Goal: Task Accomplishment & Management: Complete application form

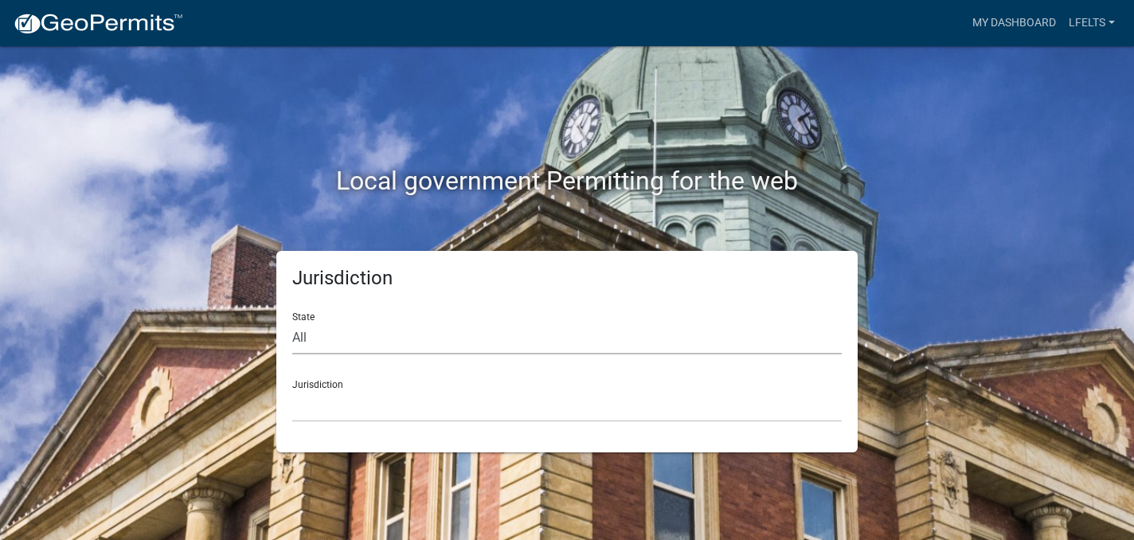
click at [301, 341] on select "All [US_STATE] [US_STATE] [US_STATE] [US_STATE] [US_STATE] [US_STATE] [US_STATE…" at bounding box center [567, 338] width 550 height 33
select select "[US_STATE]"
click at [292, 322] on select "All [US_STATE] [US_STATE] [US_STATE] [US_STATE] [US_STATE] [US_STATE] [US_STATE…" at bounding box center [567, 338] width 550 height 33
click at [323, 395] on select "[GEOGRAPHIC_DATA], [US_STATE][PERSON_NAME][GEOGRAPHIC_DATA], [US_STATE][PERSON_…" at bounding box center [567, 406] width 550 height 33
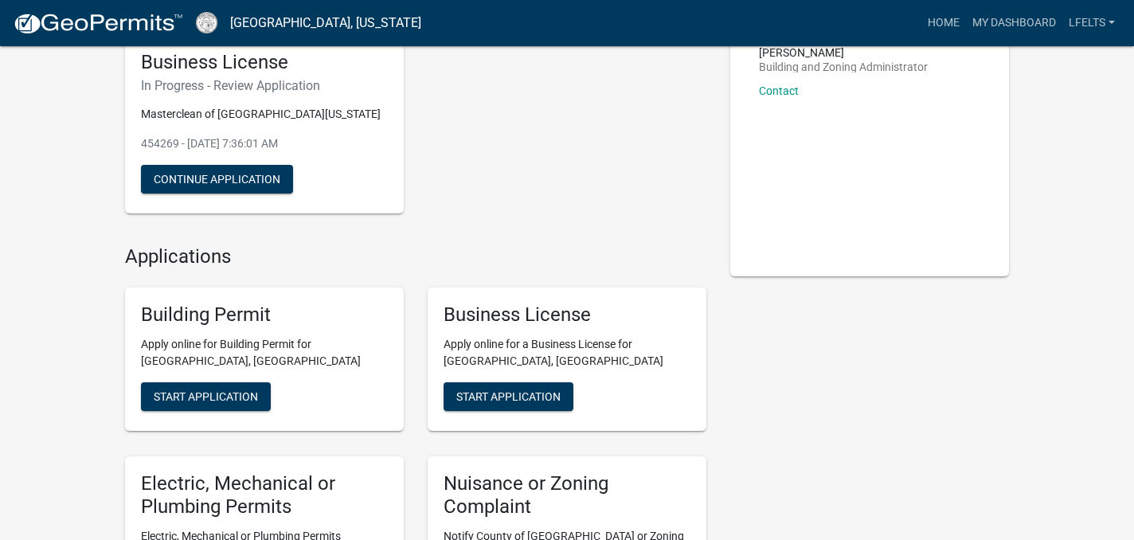
scroll to position [138, 0]
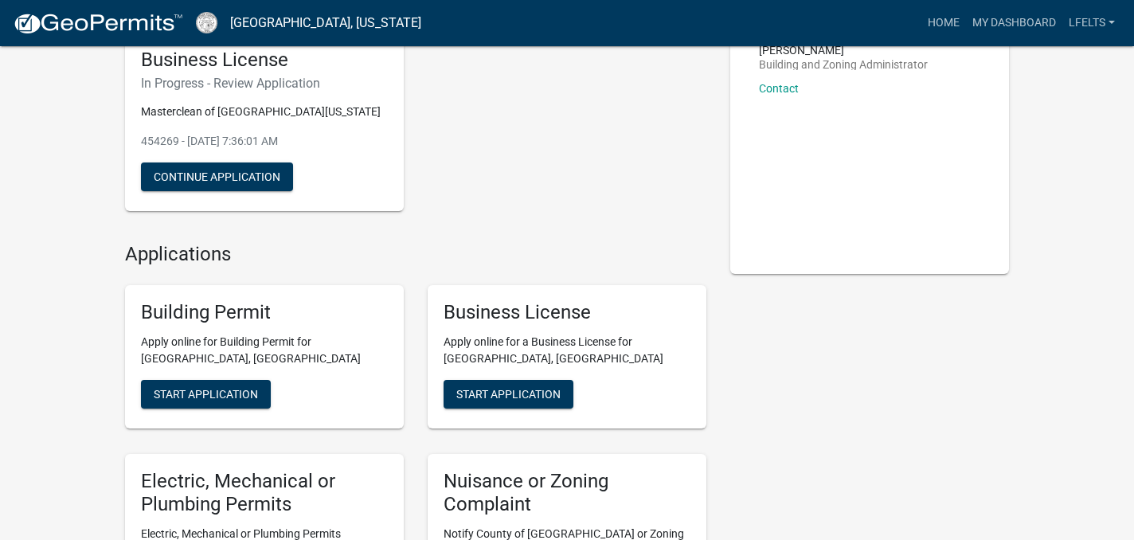
click at [258, 72] on div "Business License In Progress - Review Application Masterclean of [GEOGRAPHIC_DA…" at bounding box center [264, 122] width 279 height 179
click at [233, 171] on button "Continue Application" at bounding box center [217, 177] width 152 height 29
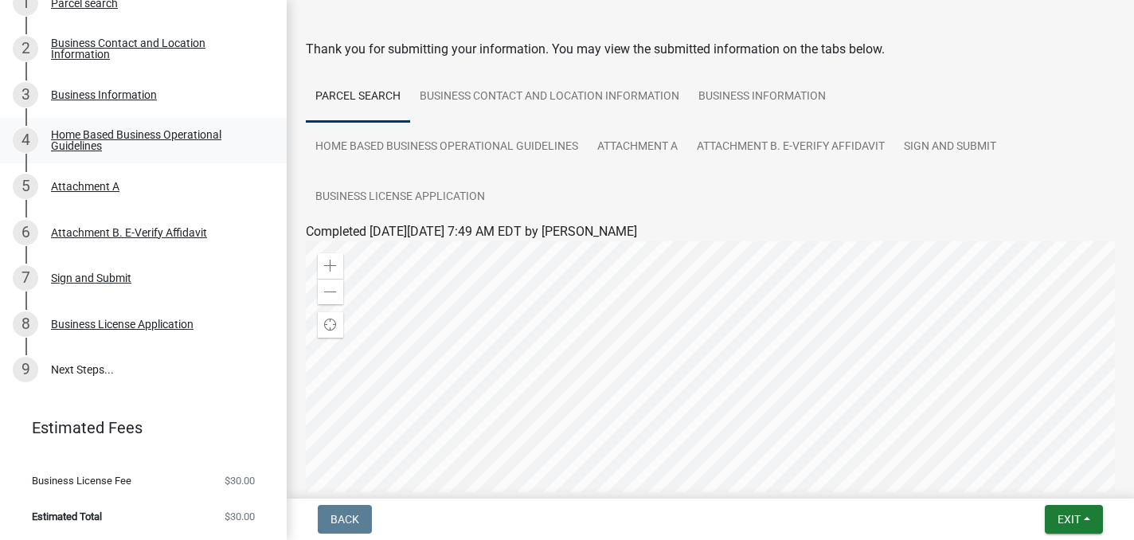
scroll to position [274, 0]
click at [133, 135] on div "Home Based Business Operational Guidelines" at bounding box center [156, 139] width 210 height 22
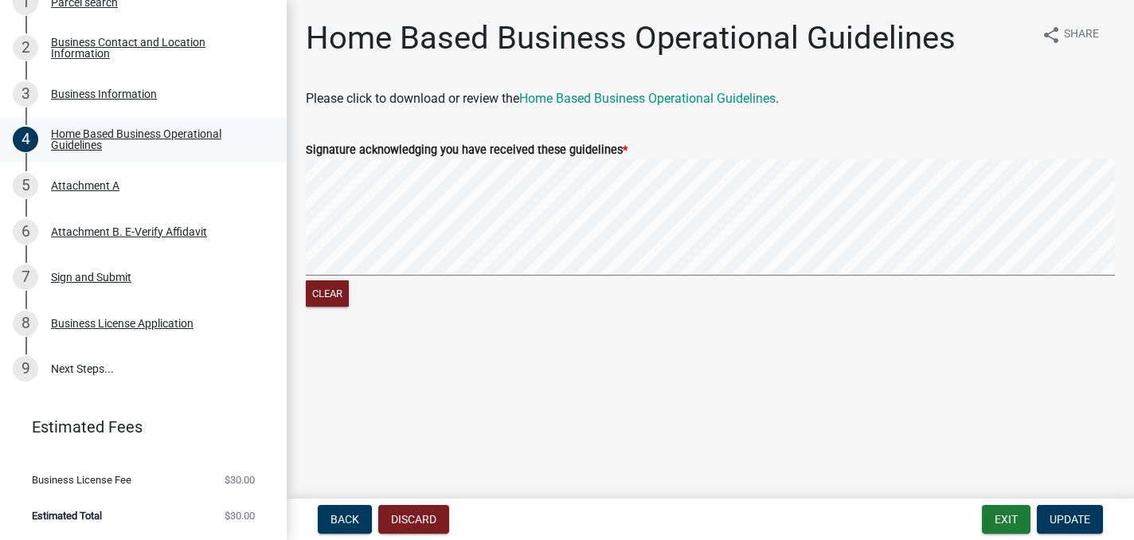
click at [80, 140] on div "Home Based Business Operational Guidelines" at bounding box center [156, 139] width 210 height 22
click at [119, 131] on div "Home Based Business Operational Guidelines" at bounding box center [156, 139] width 210 height 22
click at [1067, 519] on span "Update" at bounding box center [1070, 519] width 41 height 13
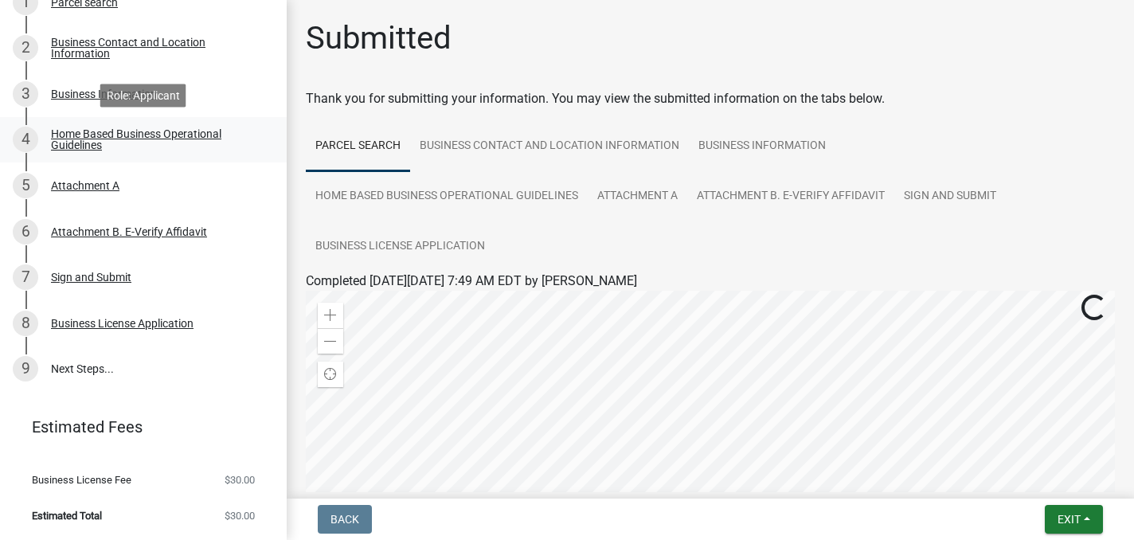
click at [84, 136] on div "Home Based Business Operational Guidelines" at bounding box center [156, 139] width 210 height 22
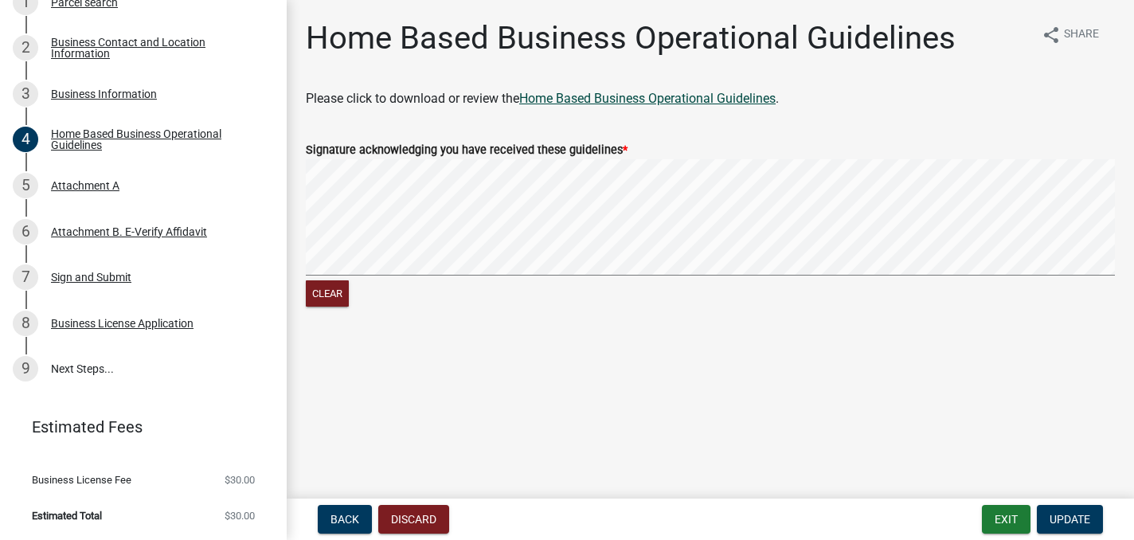
click at [648, 96] on link "Home Based Business Operational Guidelines" at bounding box center [647, 98] width 256 height 15
click at [169, 227] on div "Attachment B. E-Verify Affidavit" at bounding box center [129, 231] width 156 height 11
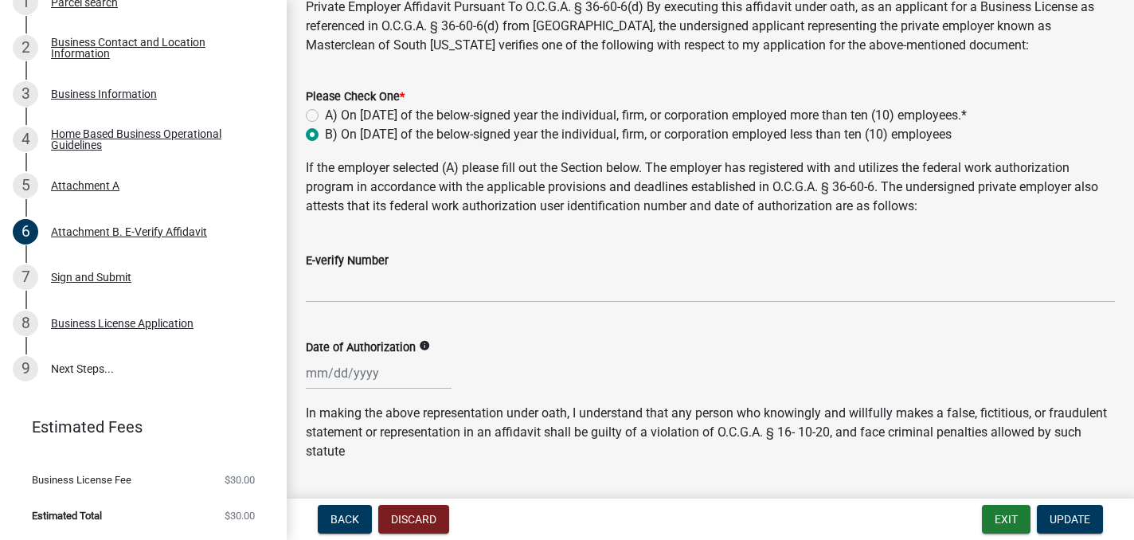
scroll to position [99, 0]
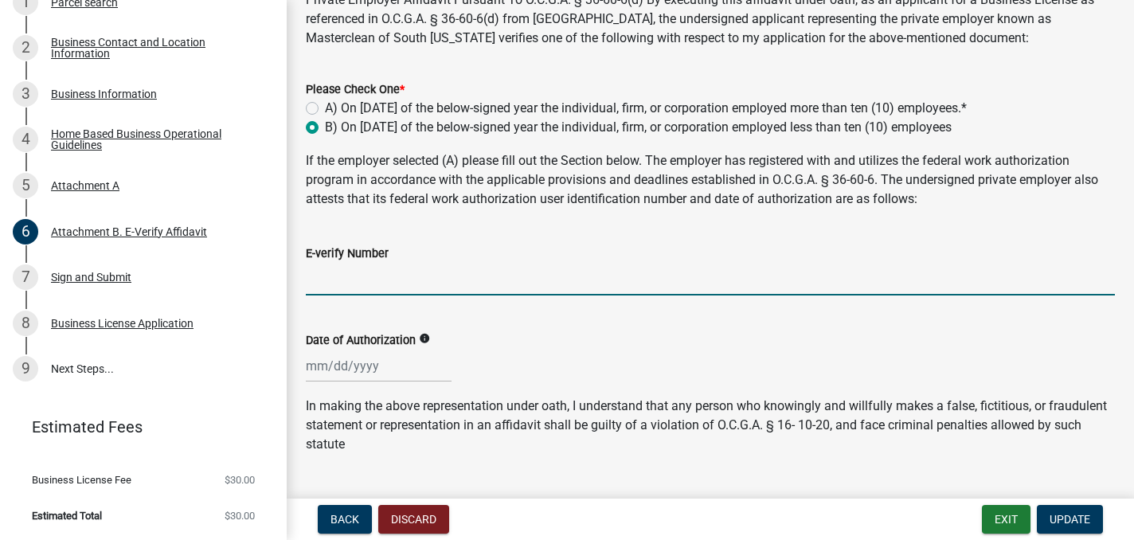
click at [347, 280] on input "E-verify Number" at bounding box center [710, 279] width 809 height 33
type input "44918"
click at [353, 370] on div at bounding box center [379, 366] width 146 height 33
select select "9"
select select "2025"
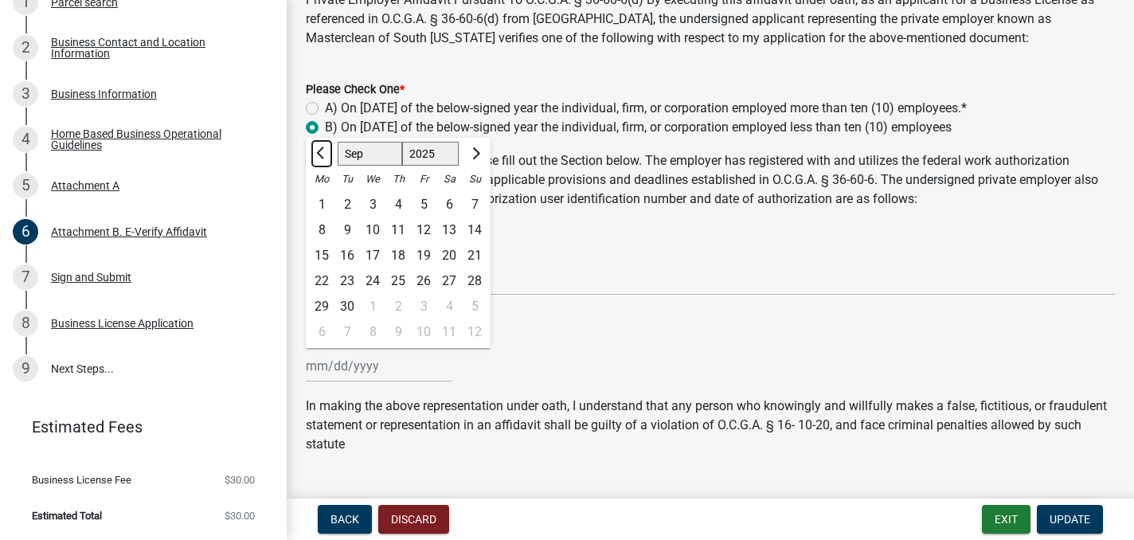
click at [320, 155] on span "Previous month" at bounding box center [322, 153] width 12 height 12
click at [476, 153] on span "Next month" at bounding box center [474, 153] width 12 height 12
click at [476, 155] on span "Next month" at bounding box center [474, 153] width 12 height 12
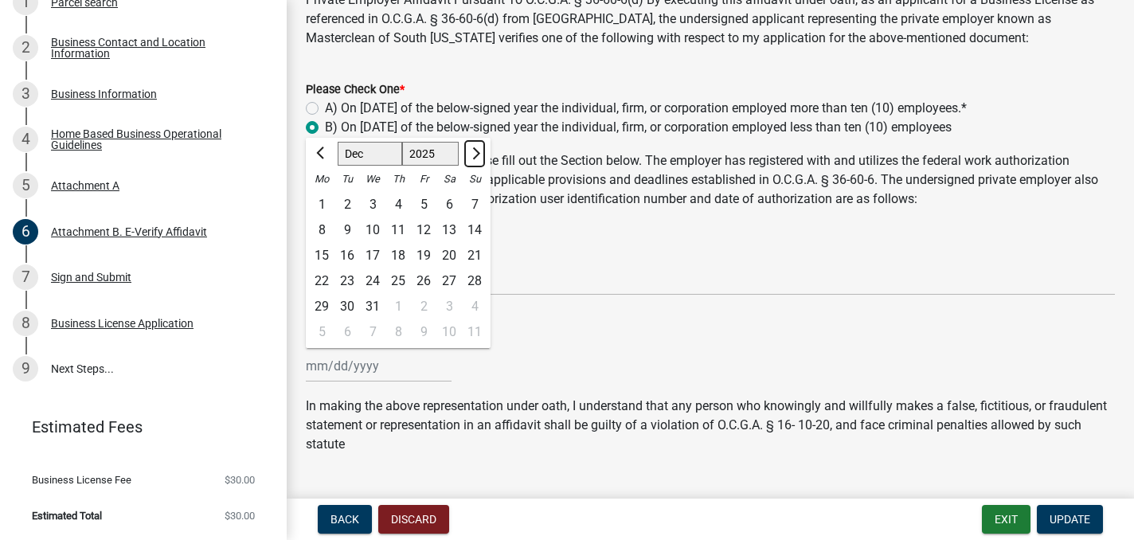
click at [476, 148] on span "Next month" at bounding box center [474, 153] width 12 height 12
select select "1"
select select "2026"
click at [476, 148] on span "Next month" at bounding box center [474, 153] width 12 height 12
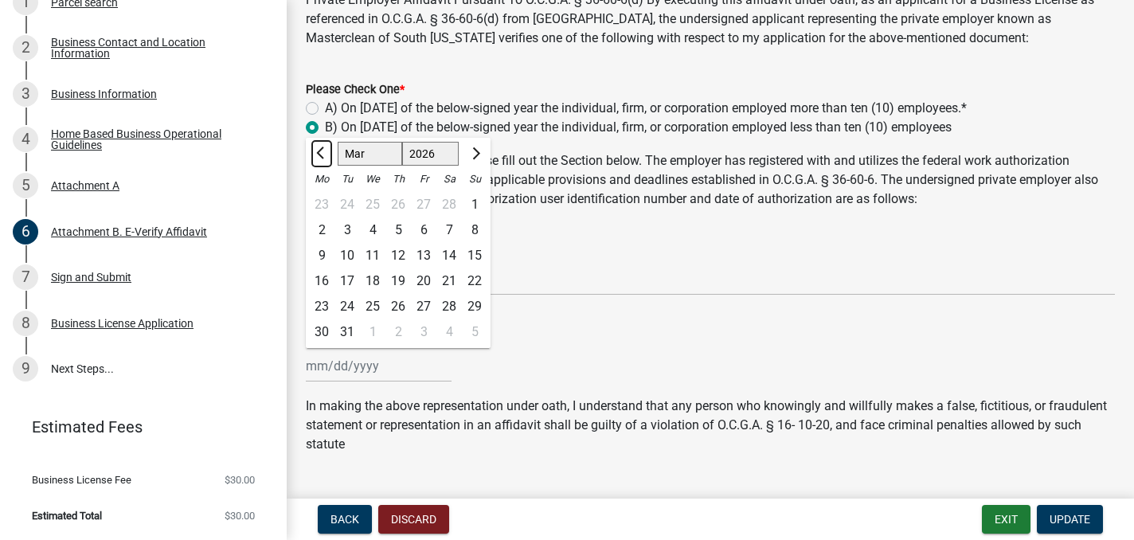
click at [320, 147] on button "Previous month" at bounding box center [321, 153] width 19 height 25
select select "12"
select select "2025"
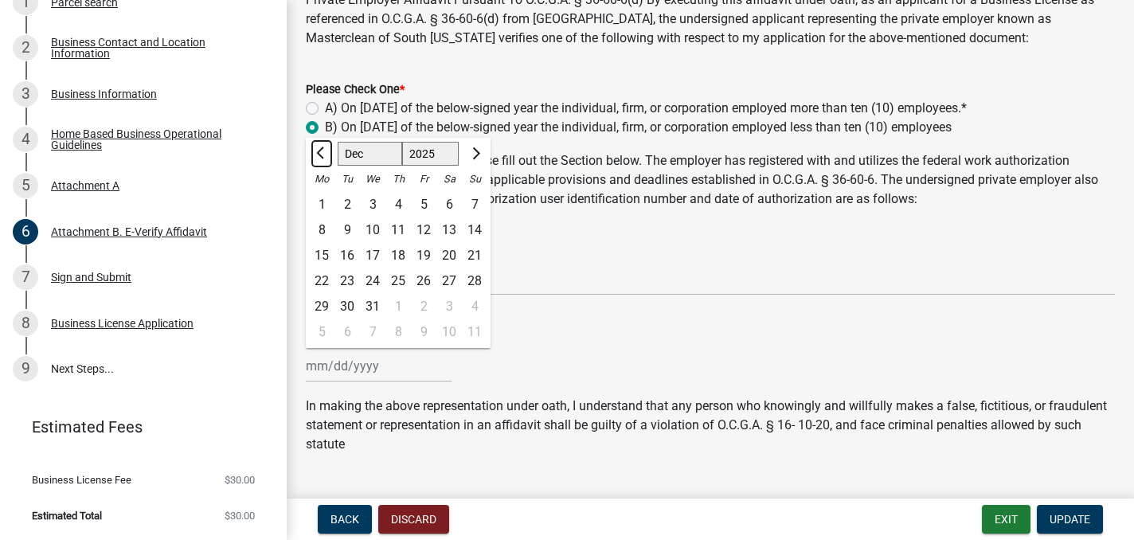
click at [320, 146] on button "Previous month" at bounding box center [321, 153] width 19 height 25
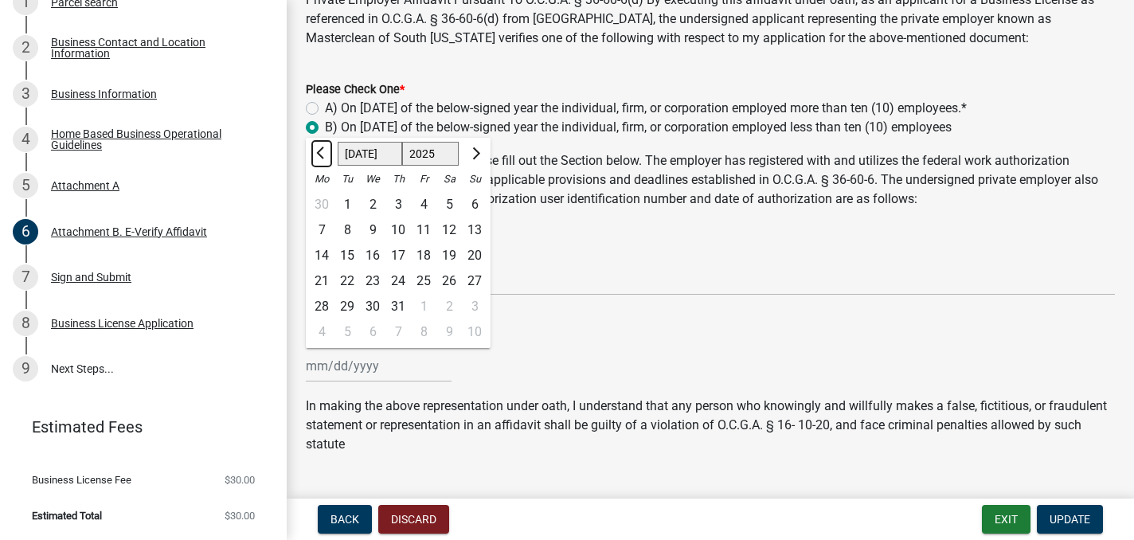
click at [320, 146] on button "Previous month" at bounding box center [321, 153] width 19 height 25
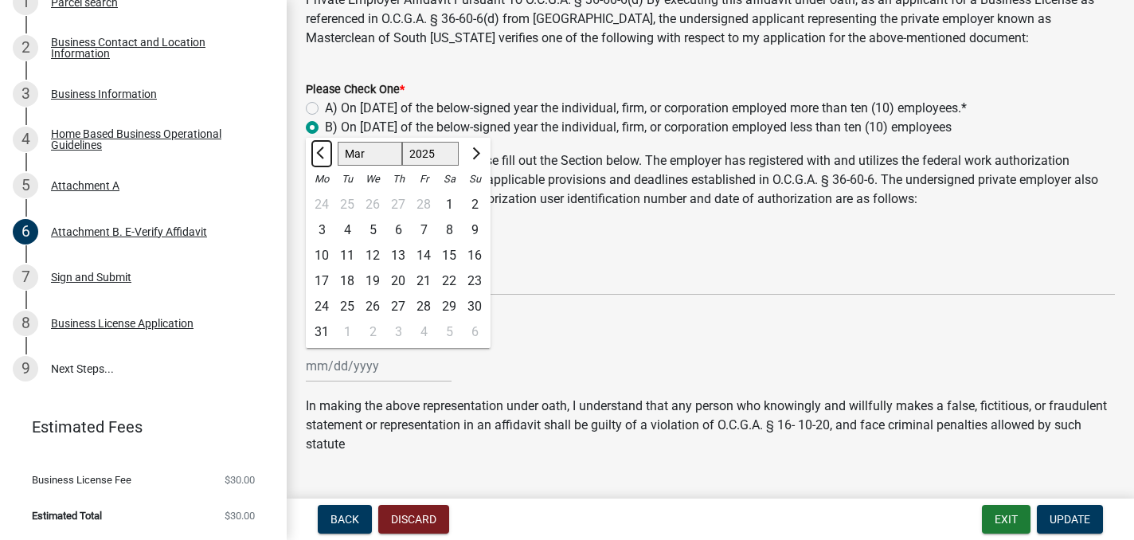
select select "2"
click at [441, 158] on select "1525 1526 1527 1528 1529 1530 1531 1532 1533 1534 1535 1536 1537 1538 1539 1540…" at bounding box center [430, 154] width 57 height 24
select select "2011"
click at [402, 142] on select "1525 1526 1527 1528 1529 1530 1531 1532 1533 1534 1535 1536 1537 1538 1539 1540…" at bounding box center [430, 154] width 57 height 24
click at [320, 151] on span "Previous month" at bounding box center [322, 153] width 12 height 12
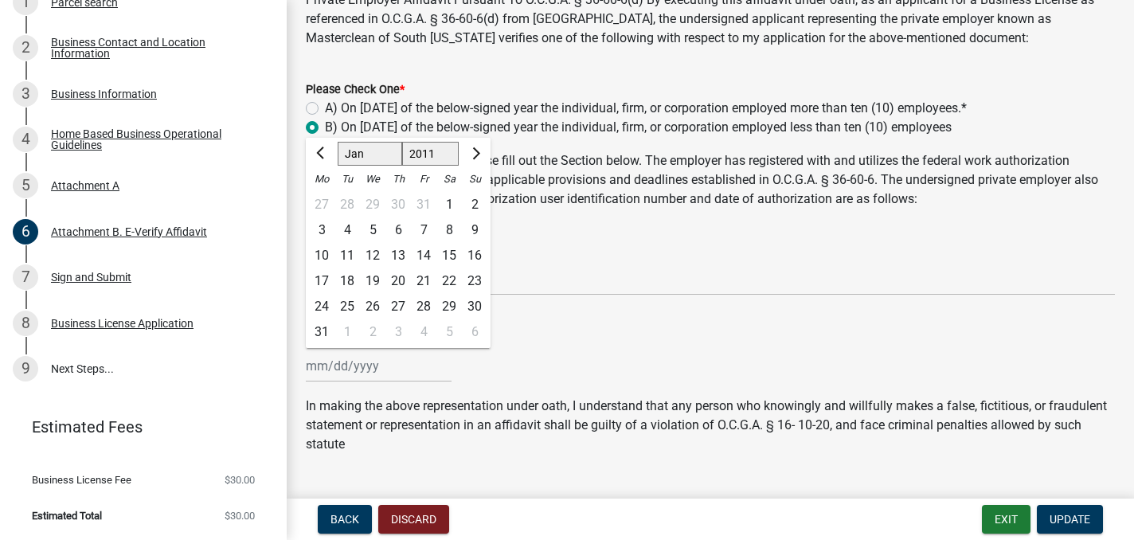
click at [346, 159] on select "Jan Feb Mar Apr May Jun [DATE] Aug Sep Oct Nov Dec" at bounding box center [370, 154] width 65 height 24
select select "8"
click at [338, 142] on select "Jan Feb Mar Apr May Jun [DATE] Aug Sep Oct Nov Dec" at bounding box center [370, 154] width 65 height 24
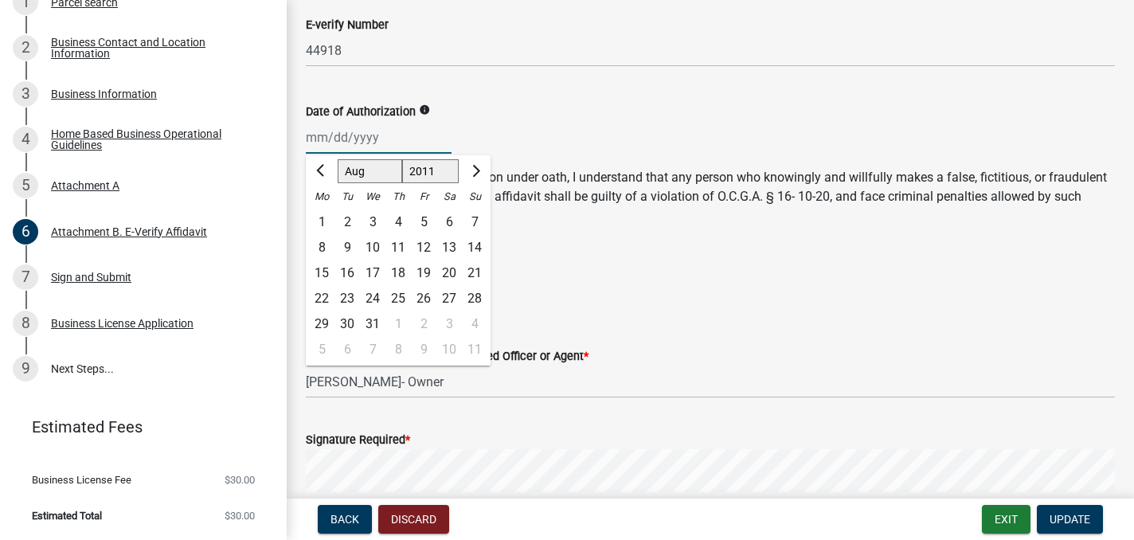
scroll to position [339, 0]
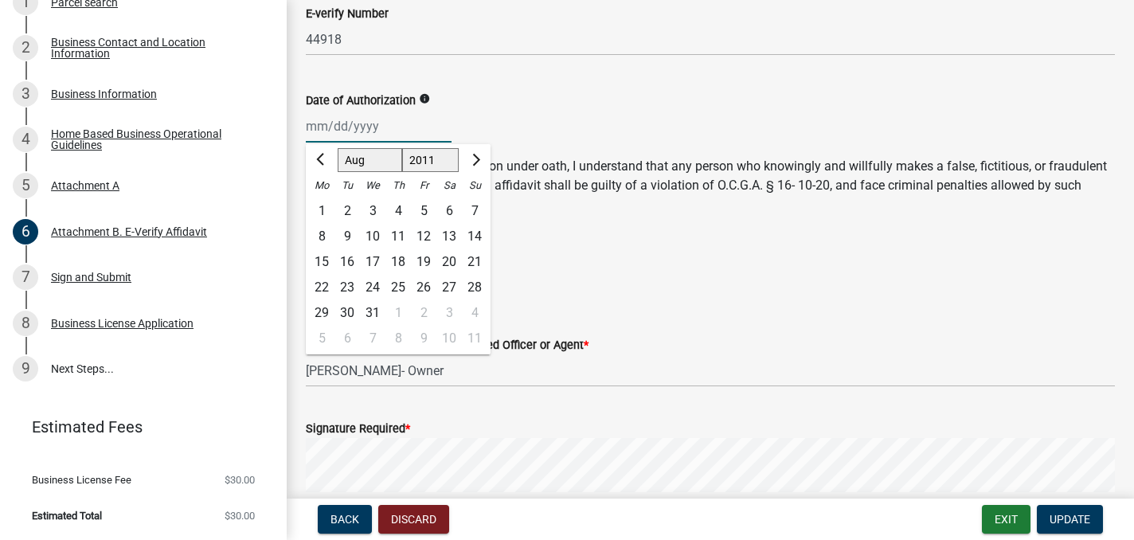
click at [547, 110] on div "[PERSON_NAME] Feb Mar Apr May Jun [DATE] Aug Sep Oct Nov [DATE] 1512 1513 1514 …" at bounding box center [710, 126] width 809 height 33
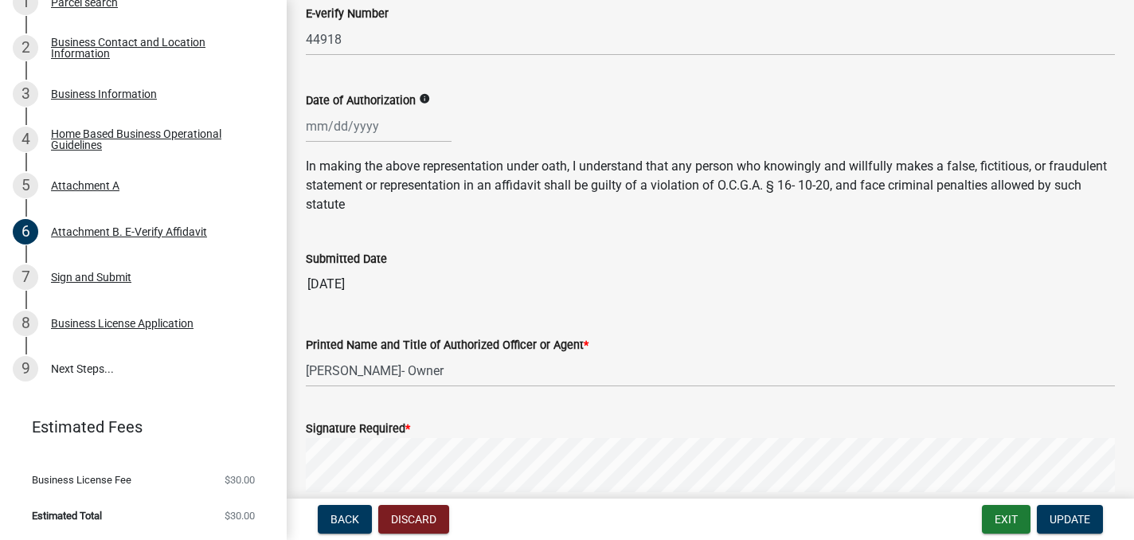
click at [330, 127] on div at bounding box center [379, 126] width 146 height 33
select select "9"
select select "2025"
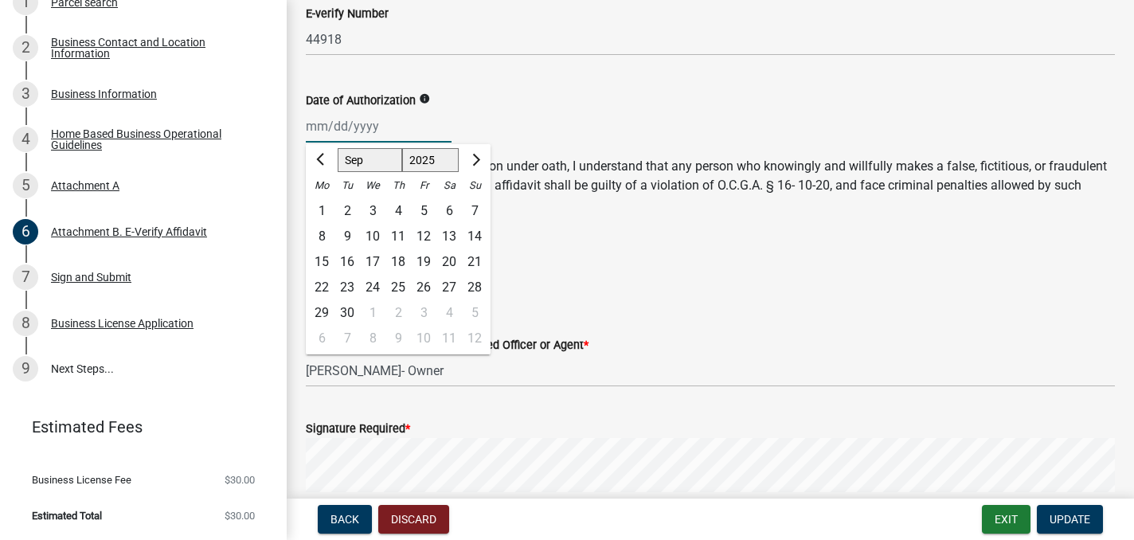
click at [343, 131] on input "Date of Authorization" at bounding box center [379, 126] width 146 height 33
type input "[DATE]"
click at [534, 86] on div "Date of Authorization info [DATE] Jan Feb Mar Apr May Jun [DATE] Aug Sep Oct No…" at bounding box center [710, 106] width 809 height 74
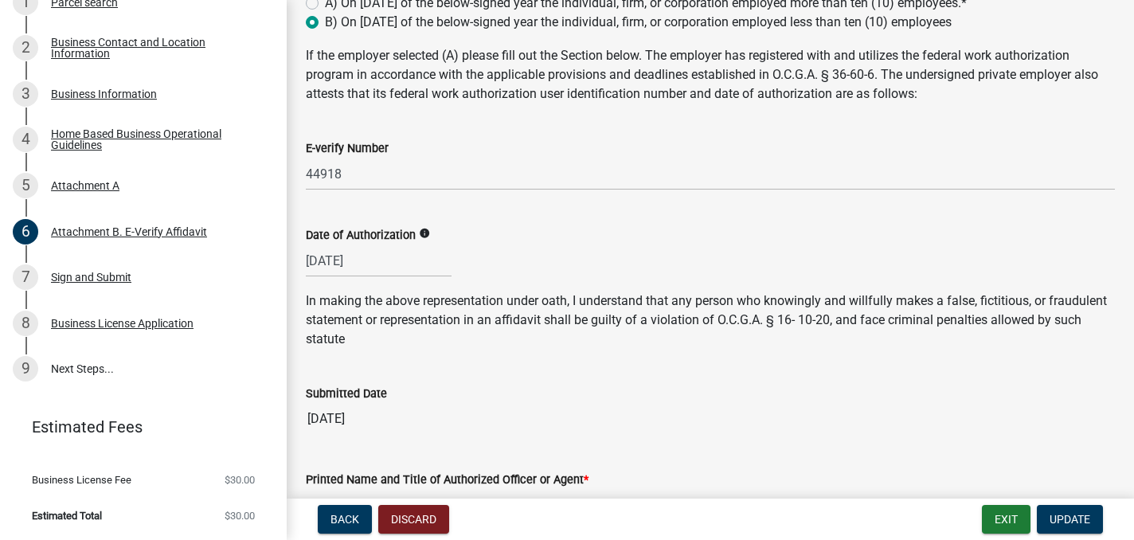
scroll to position [211, 0]
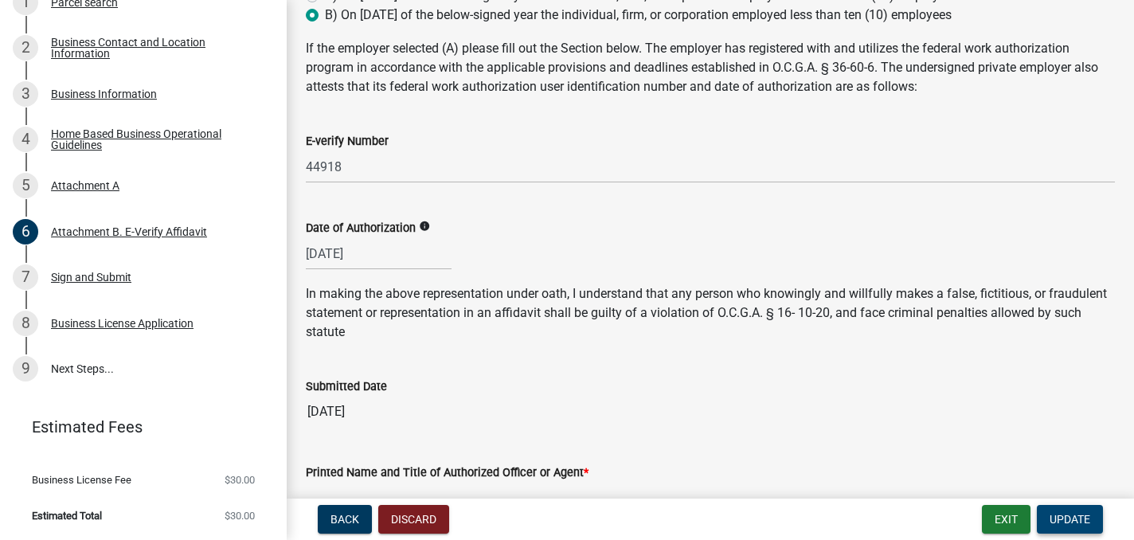
click at [1068, 518] on span "Update" at bounding box center [1070, 519] width 41 height 13
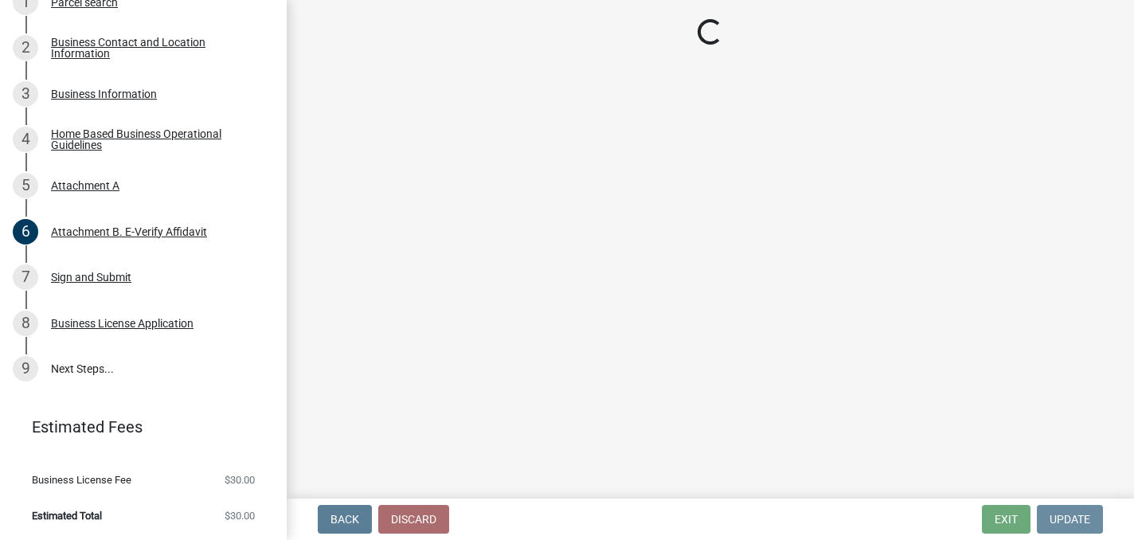
scroll to position [0, 0]
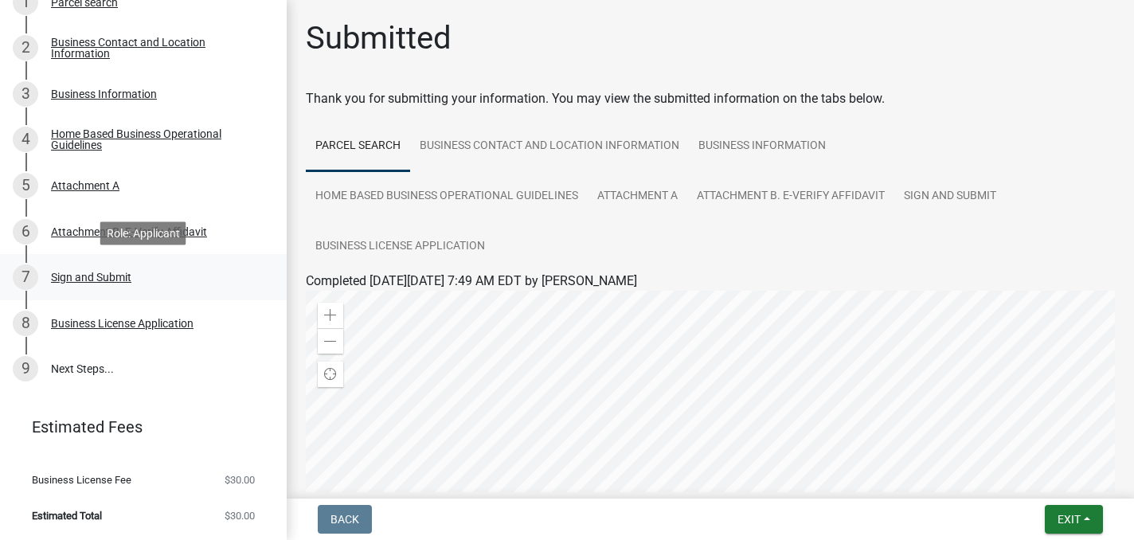
click at [92, 274] on div "Sign and Submit" at bounding box center [91, 277] width 80 height 11
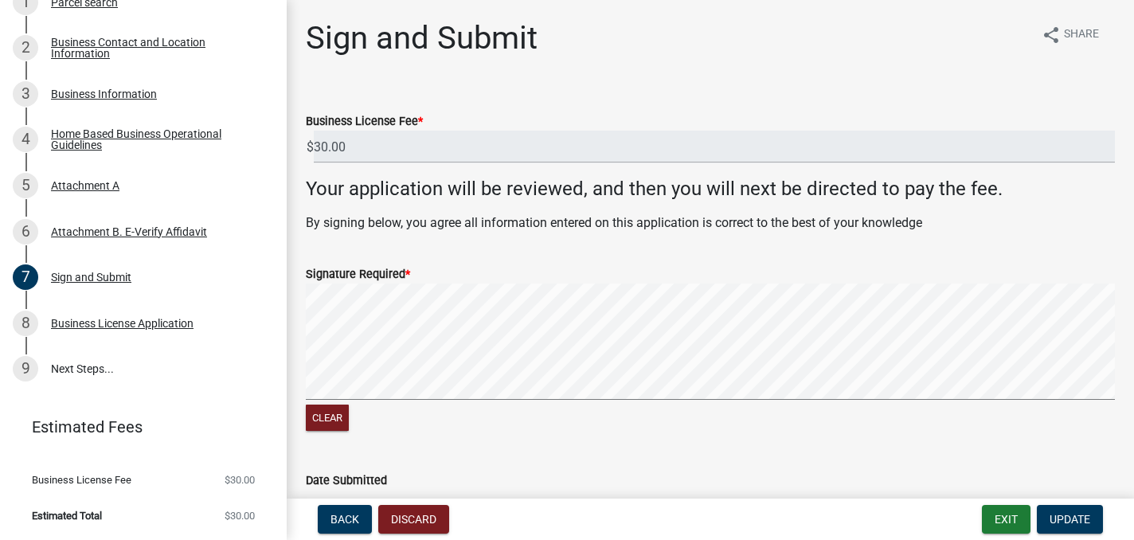
click at [405, 272] on span "*" at bounding box center [407, 275] width 5 height 14
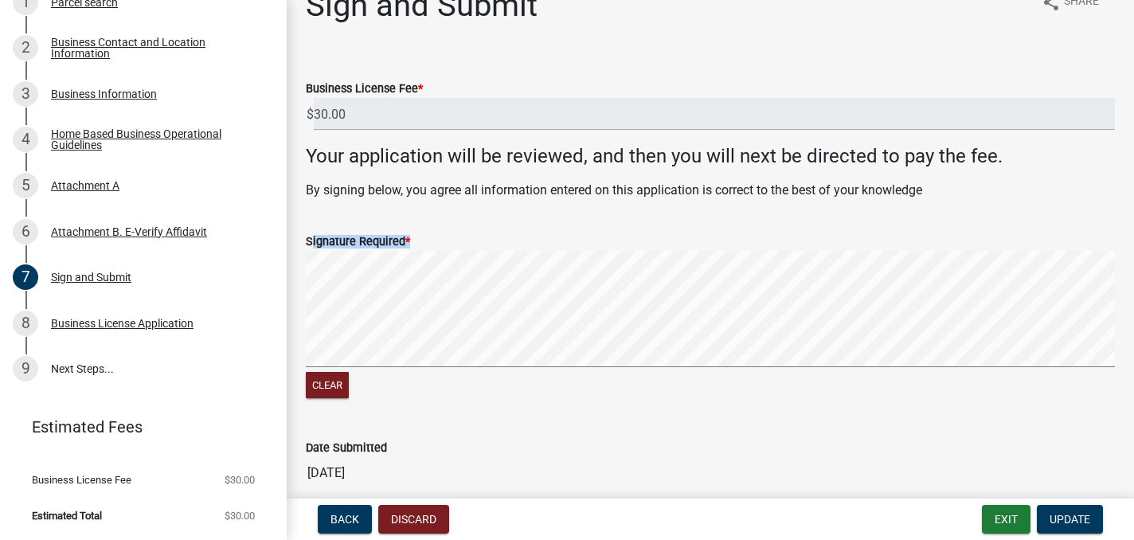
scroll to position [104, 0]
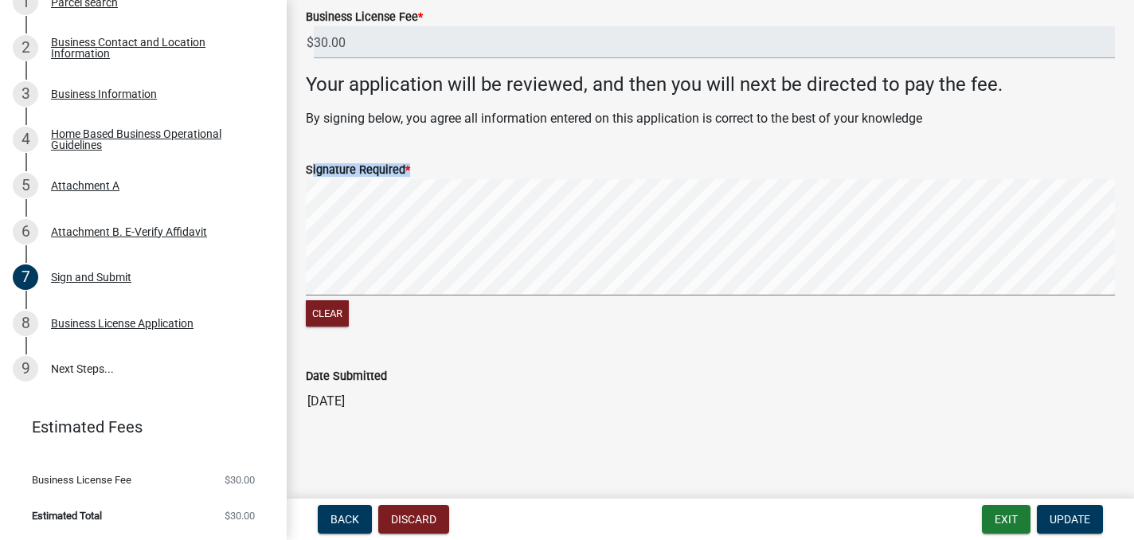
click at [443, 307] on div "Clear" at bounding box center [710, 254] width 809 height 151
click at [325, 310] on button "Clear" at bounding box center [327, 313] width 43 height 26
click at [1067, 519] on span "Update" at bounding box center [1070, 519] width 41 height 13
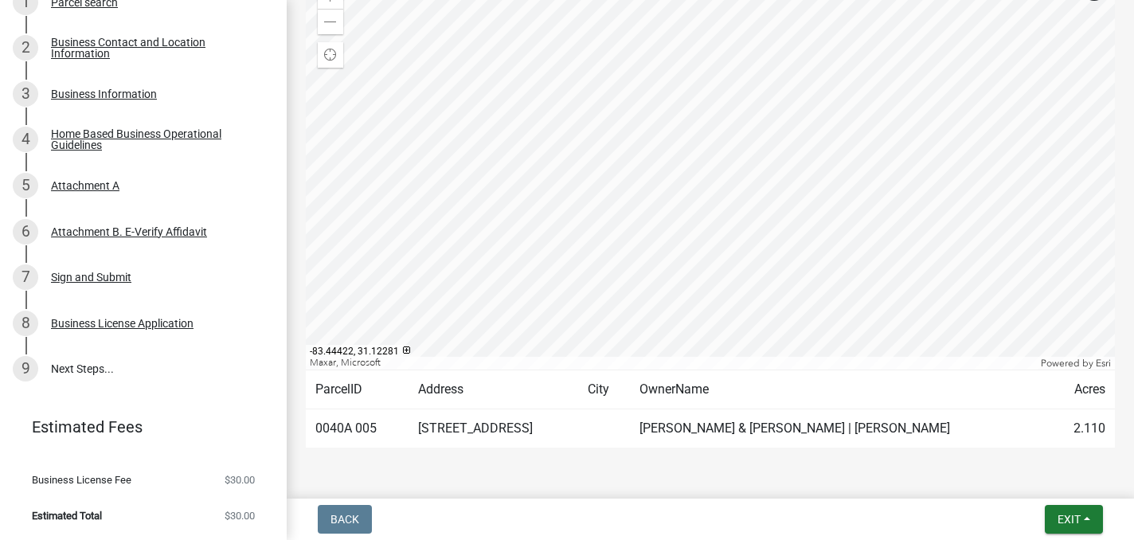
scroll to position [369, 0]
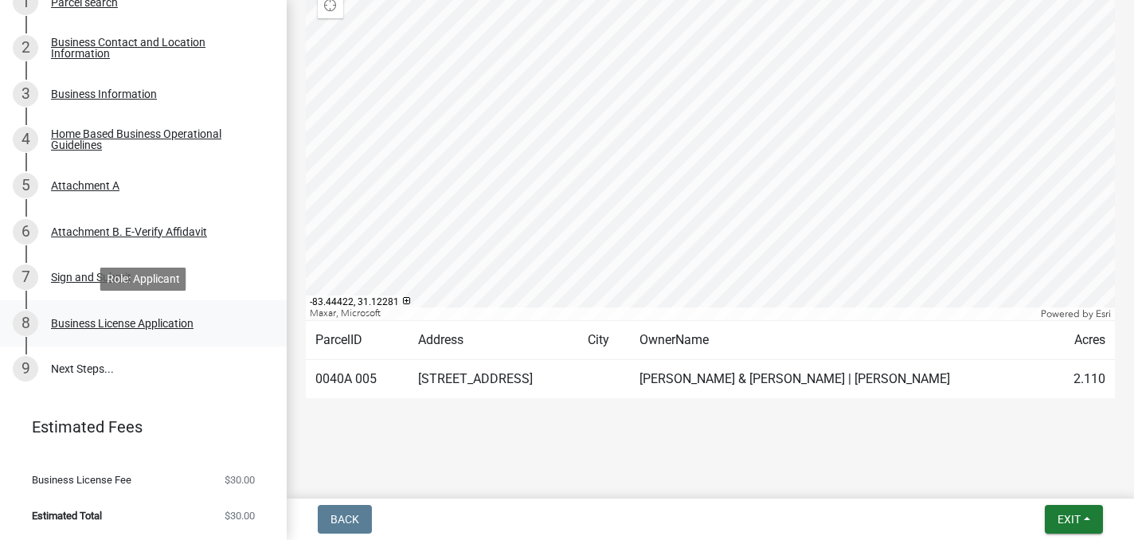
click at [108, 319] on div "Business License Application" at bounding box center [122, 323] width 143 height 11
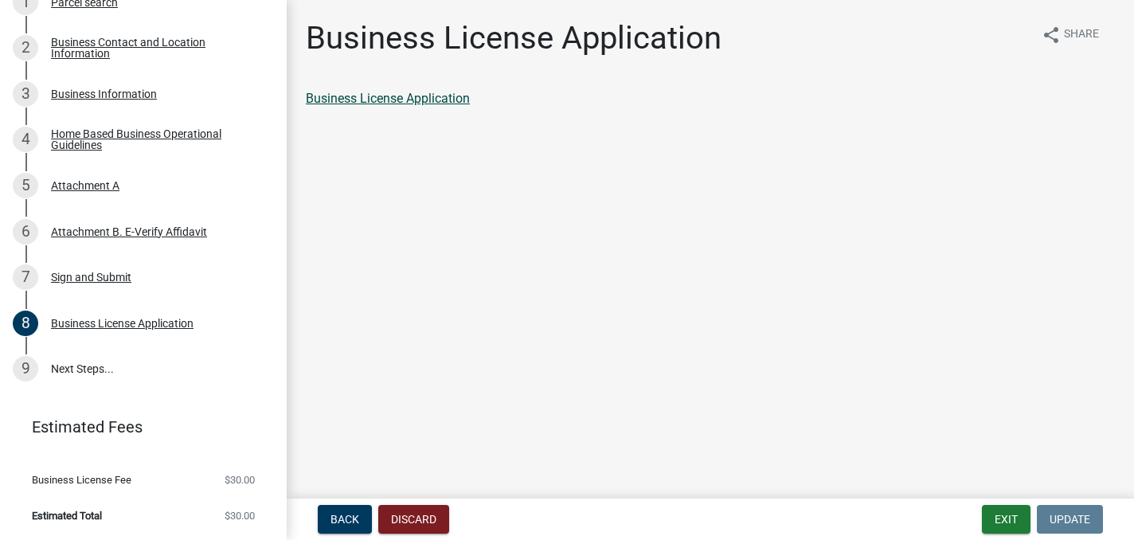
click at [429, 99] on link "Business License Application" at bounding box center [388, 98] width 164 height 15
click at [61, 371] on link "9 Next Steps..." at bounding box center [143, 370] width 287 height 46
click at [88, 365] on link "9 Next Steps..." at bounding box center [143, 370] width 287 height 46
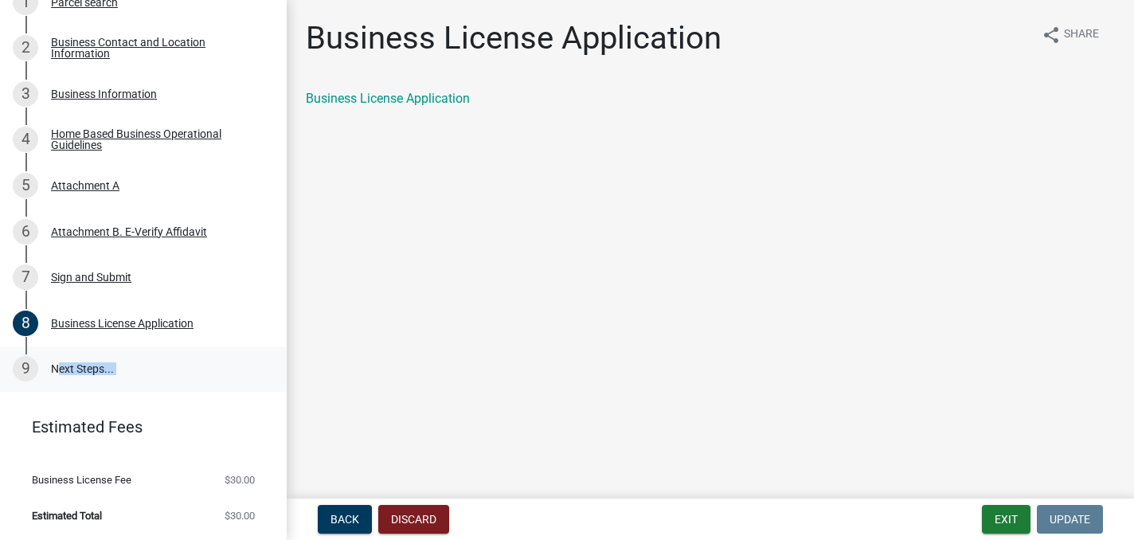
click at [88, 365] on link "9 Next Steps..." at bounding box center [143, 370] width 287 height 46
click at [25, 370] on div "9" at bounding box center [25, 368] width 25 height 25
click at [27, 362] on div "9" at bounding box center [25, 368] width 25 height 25
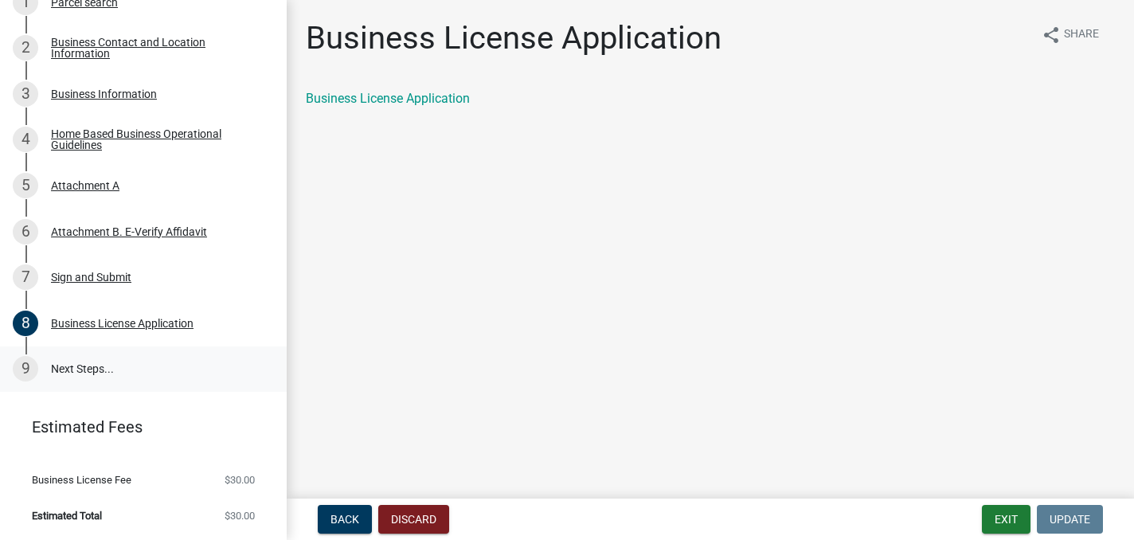
click at [27, 362] on div "9" at bounding box center [25, 368] width 25 height 25
click at [1003, 519] on button "Exit" at bounding box center [1006, 519] width 49 height 29
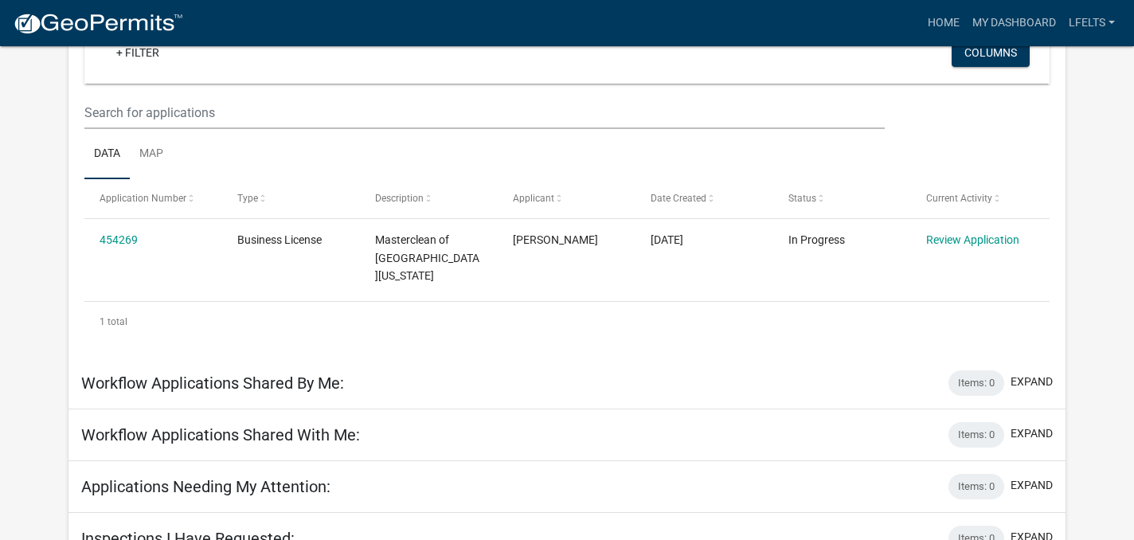
scroll to position [182, 0]
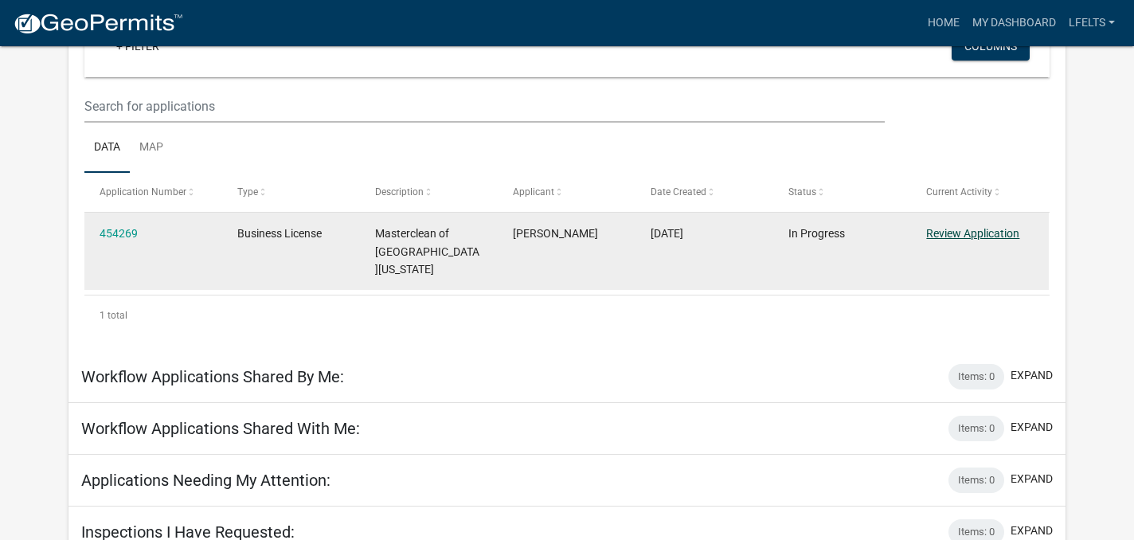
click at [973, 233] on link "Review Application" at bounding box center [972, 233] width 93 height 13
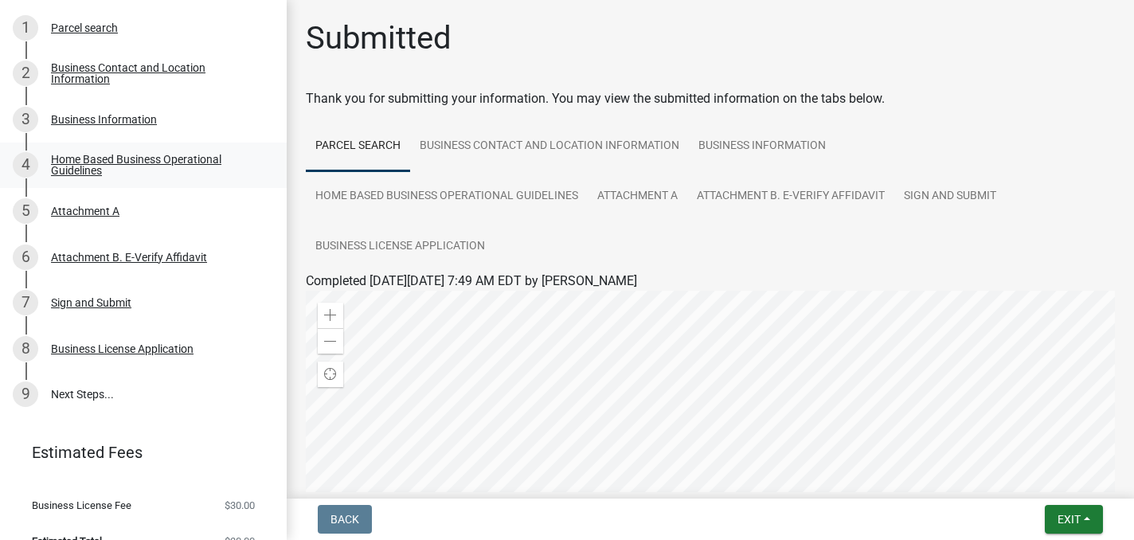
scroll to position [274, 0]
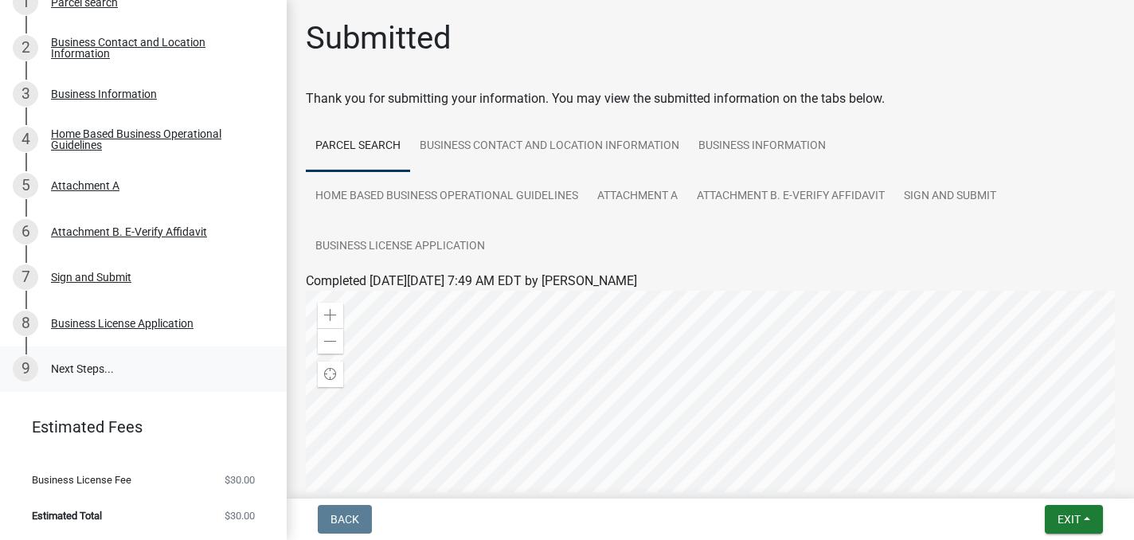
click at [25, 368] on div "9" at bounding box center [25, 368] width 25 height 25
